Goal: Task Accomplishment & Management: Manage account settings

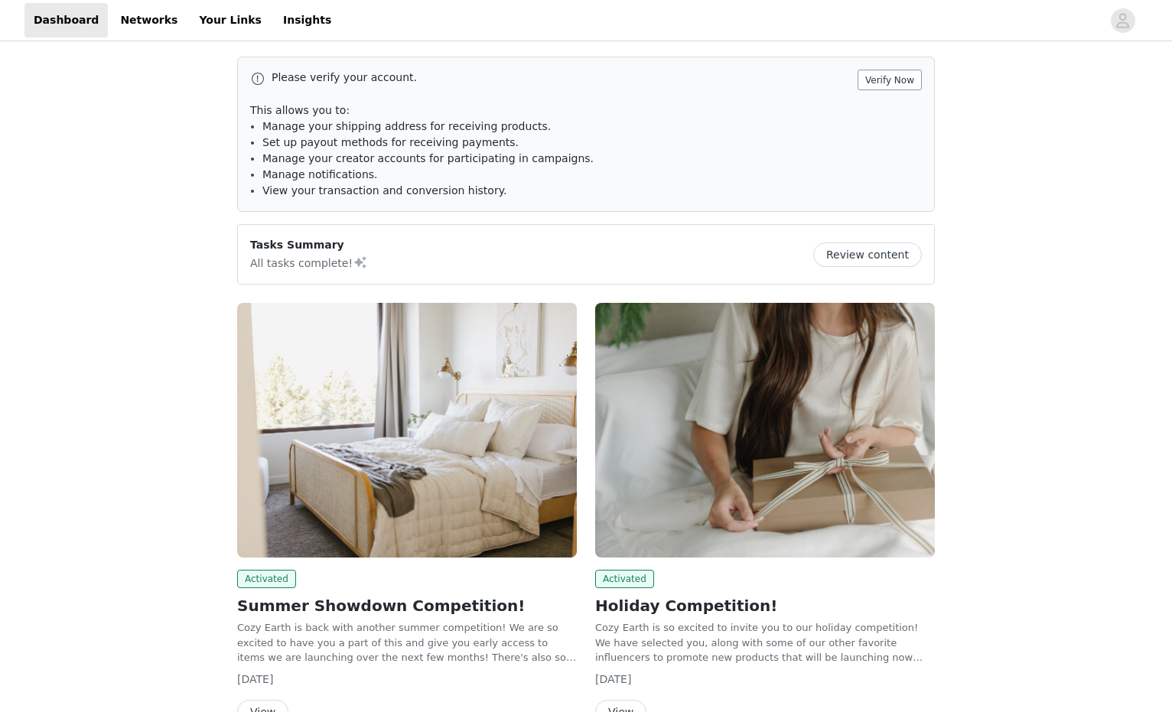
click at [888, 83] on button "Verify Now" at bounding box center [890, 80] width 64 height 21
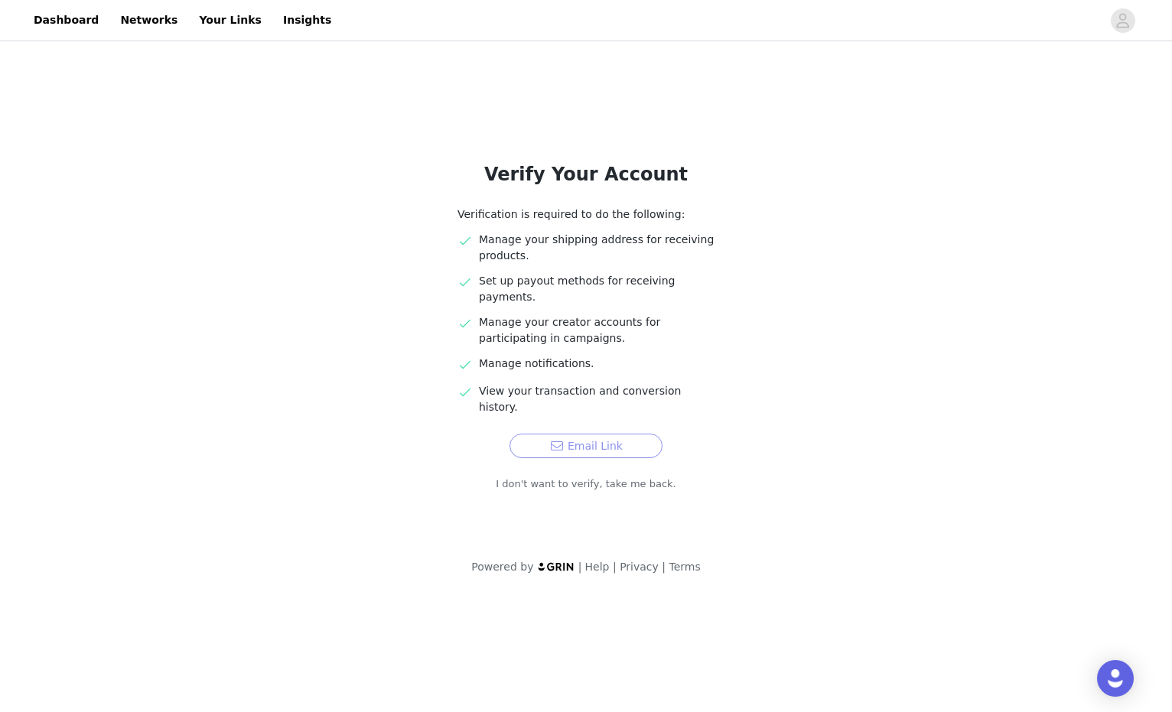
click at [556, 434] on button "Email Link" at bounding box center [586, 446] width 153 height 24
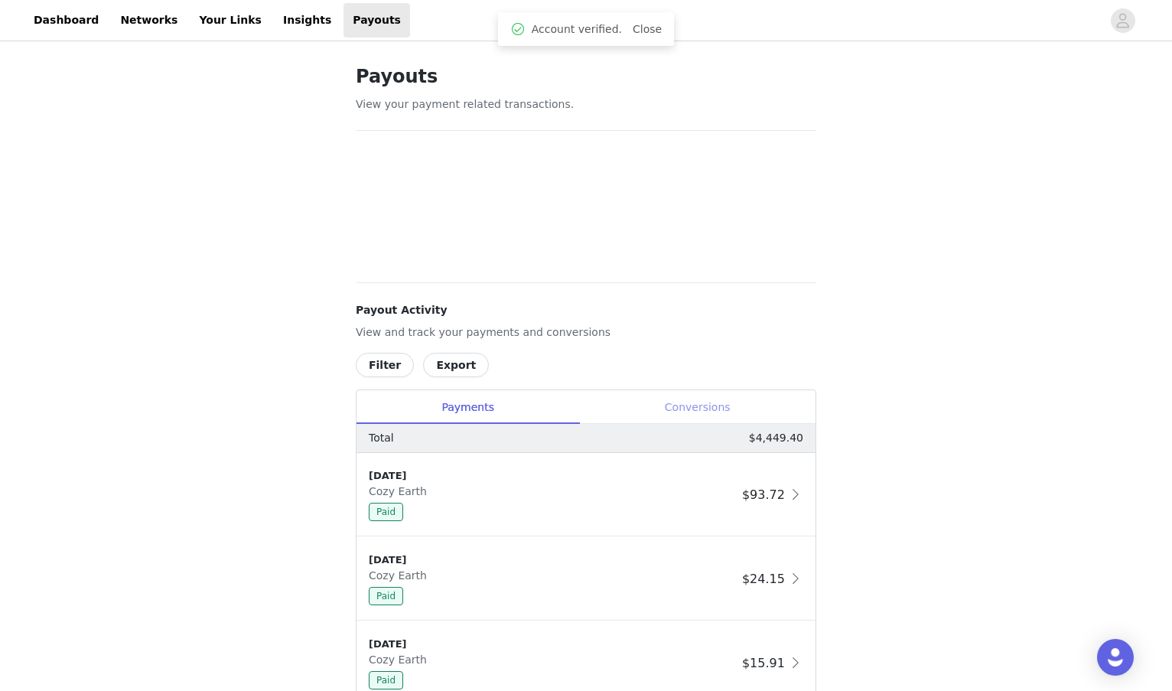
click at [711, 412] on div "Conversions" at bounding box center [697, 407] width 236 height 34
